Goal: Task Accomplishment & Management: Complete application form

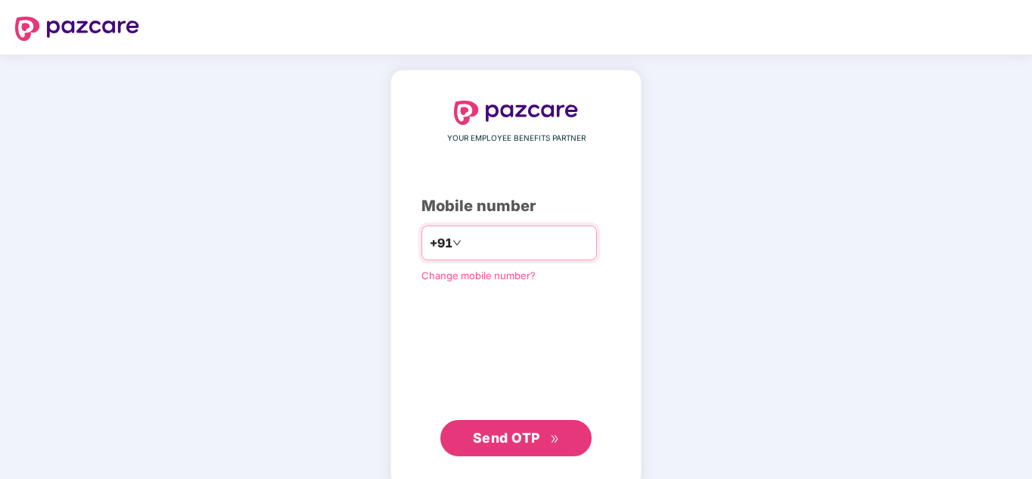
click at [491, 244] on input "number" at bounding box center [527, 243] width 124 height 24
type input "**********"
click at [523, 438] on span "Send OTP" at bounding box center [506, 438] width 67 height 16
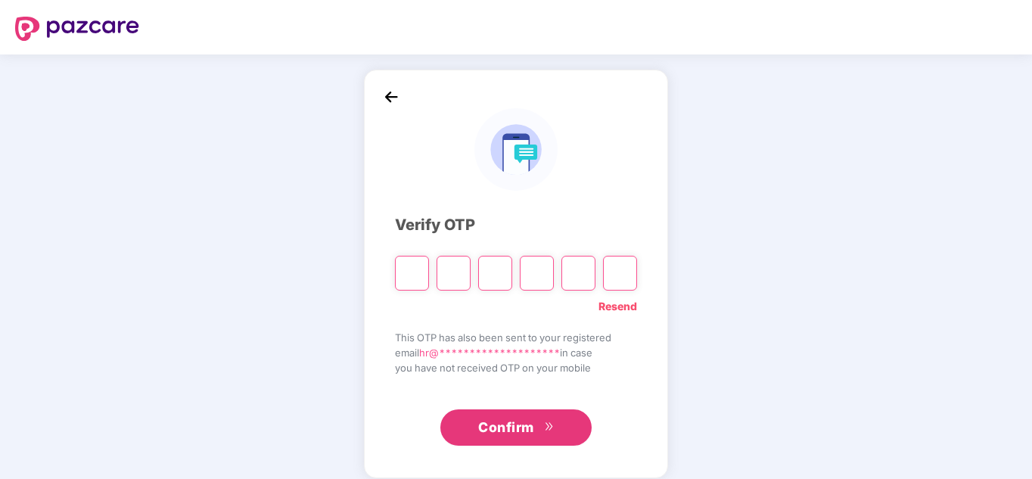
paste input "*"
type input "*"
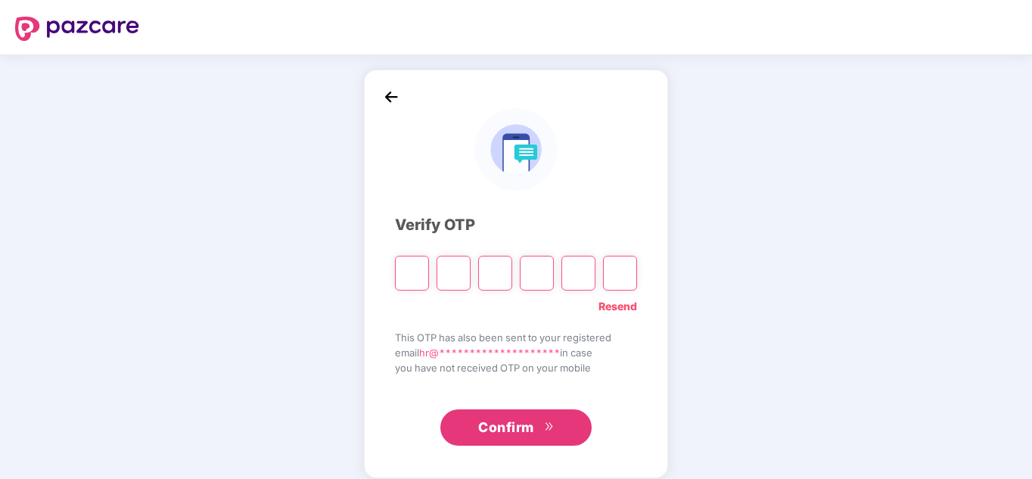
type input "*"
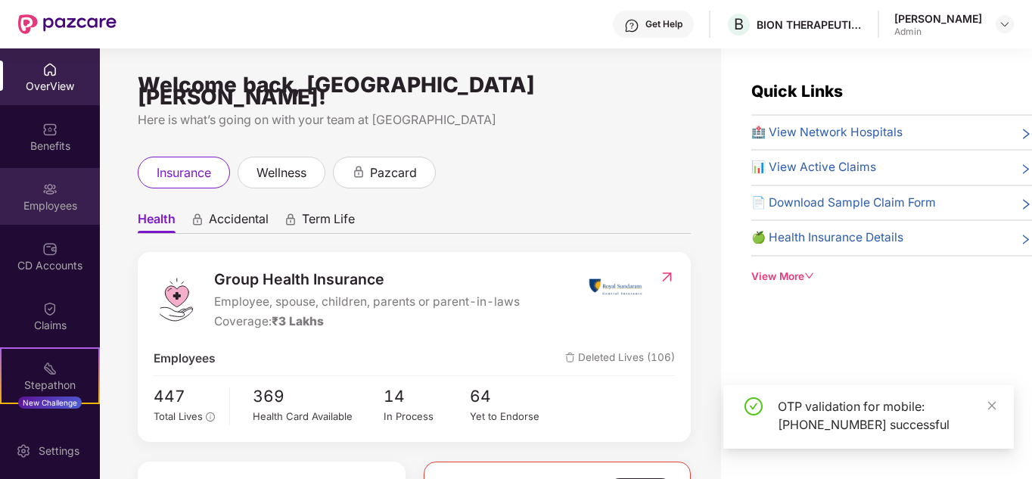
click at [42, 192] on img at bounding box center [49, 189] width 15 height 15
